Goal: Consume media (video, audio): Consume media (video, audio)

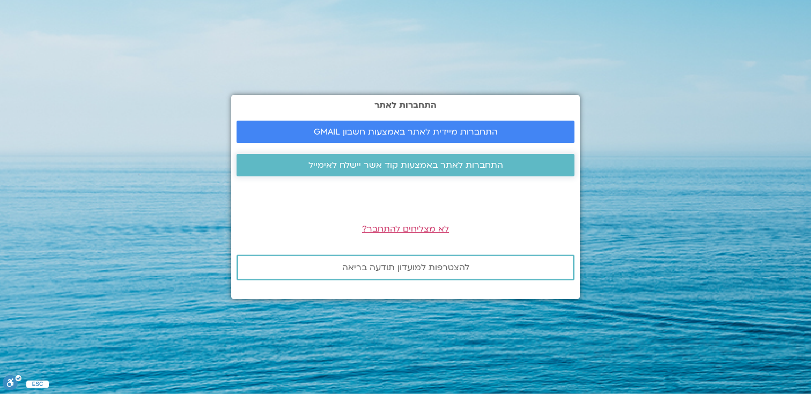
click at [413, 164] on span "התחברות לאתר באמצעות קוד אשר יישלח לאימייל" at bounding box center [406, 165] width 195 height 10
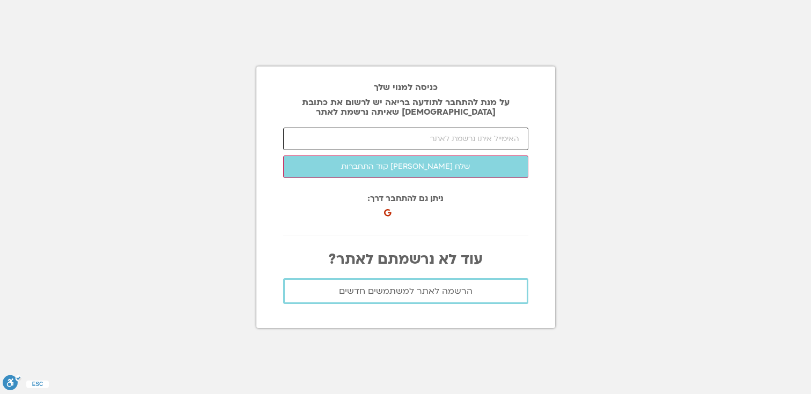
click at [439, 141] on input "email" at bounding box center [405, 139] width 245 height 23
type input "tackof@gmail.com"
click at [283, 156] on button "שלח לי קוד התחברות" at bounding box center [405, 167] width 245 height 23
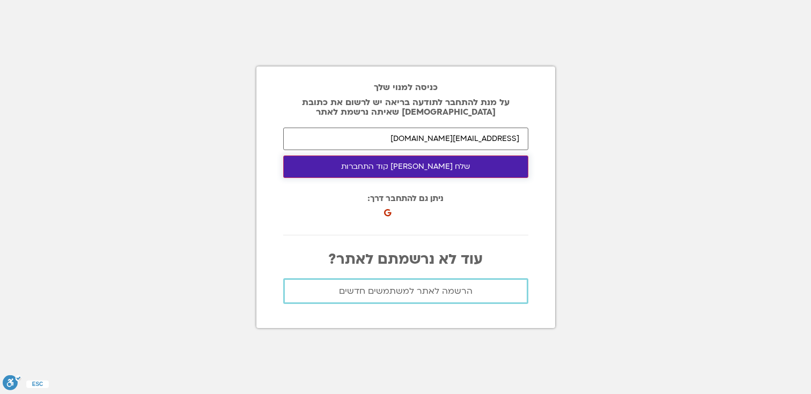
click at [390, 170] on button "שלח לי קוד התחברות" at bounding box center [405, 167] width 245 height 23
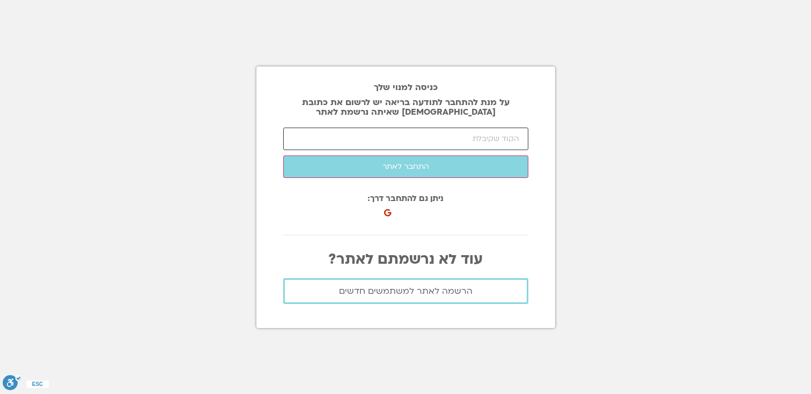
click at [424, 138] on input "number" at bounding box center [405, 139] width 245 height 23
type input "72285"
click button "שלח לי קוד התחברות" at bounding box center [0, 0] width 0 height 0
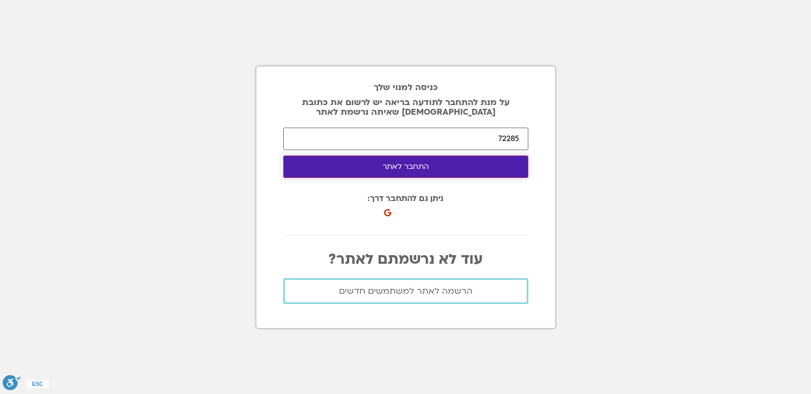
click at [490, 165] on button "התחבר לאתר" at bounding box center [405, 167] width 245 height 23
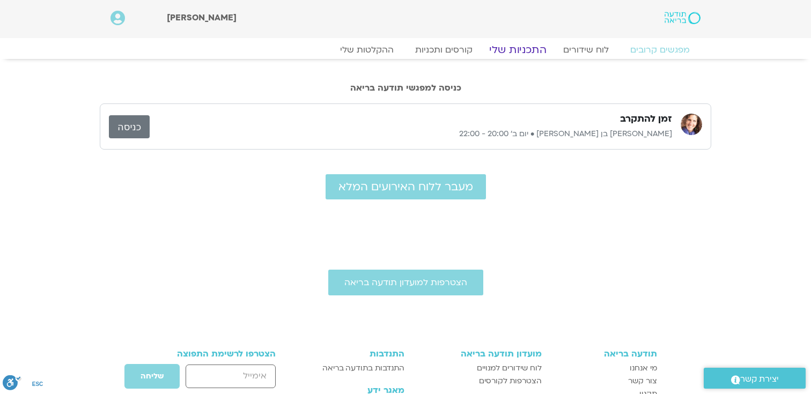
click at [510, 54] on link "התכניות שלי" at bounding box center [517, 49] width 83 height 13
click at [373, 52] on link "ההקלטות שלי" at bounding box center [367, 49] width 90 height 13
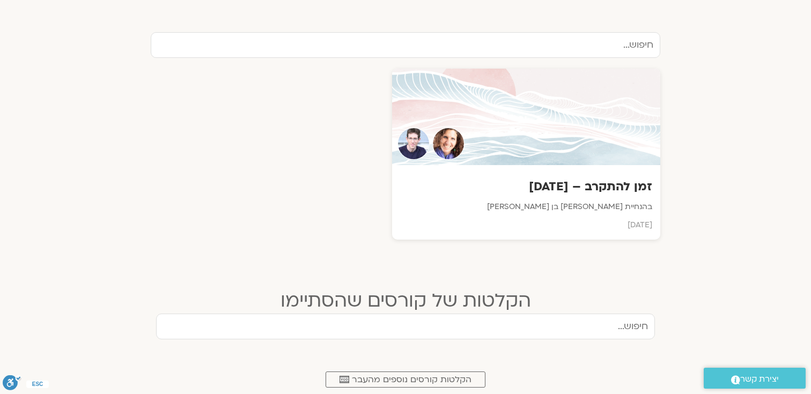
scroll to position [369, 0]
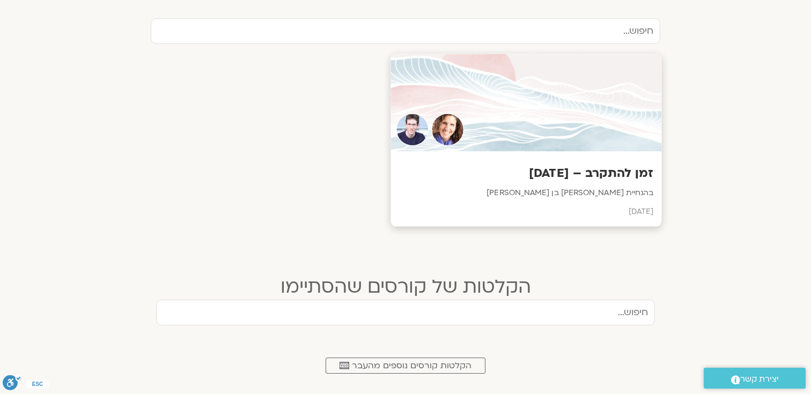
click at [546, 193] on p "בהנחיית שאנייה כהן בן חיים וערן טייכר" at bounding box center [526, 193] width 255 height 13
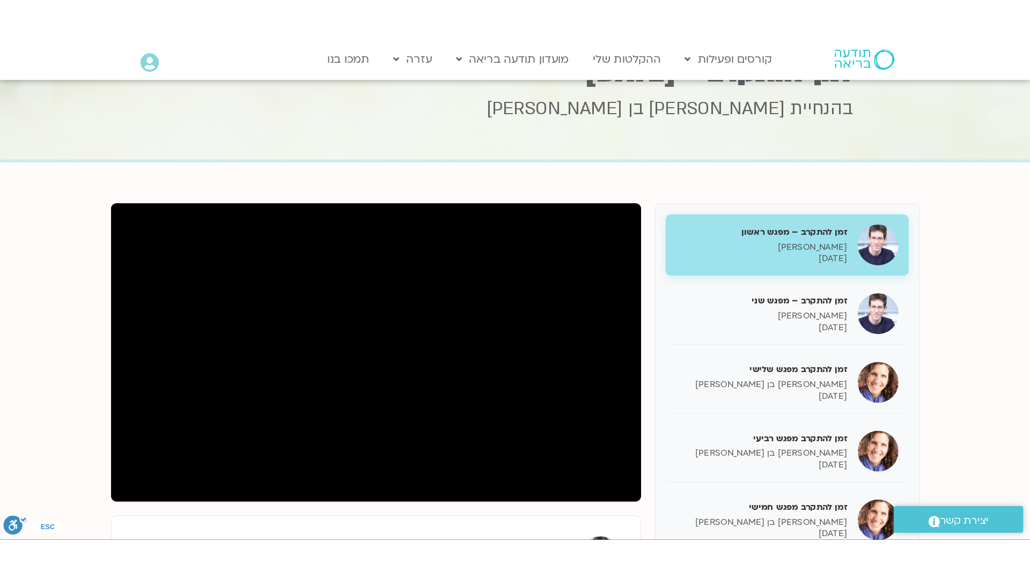
scroll to position [45, 0]
